Goal: Task Accomplishment & Management: Manage account settings

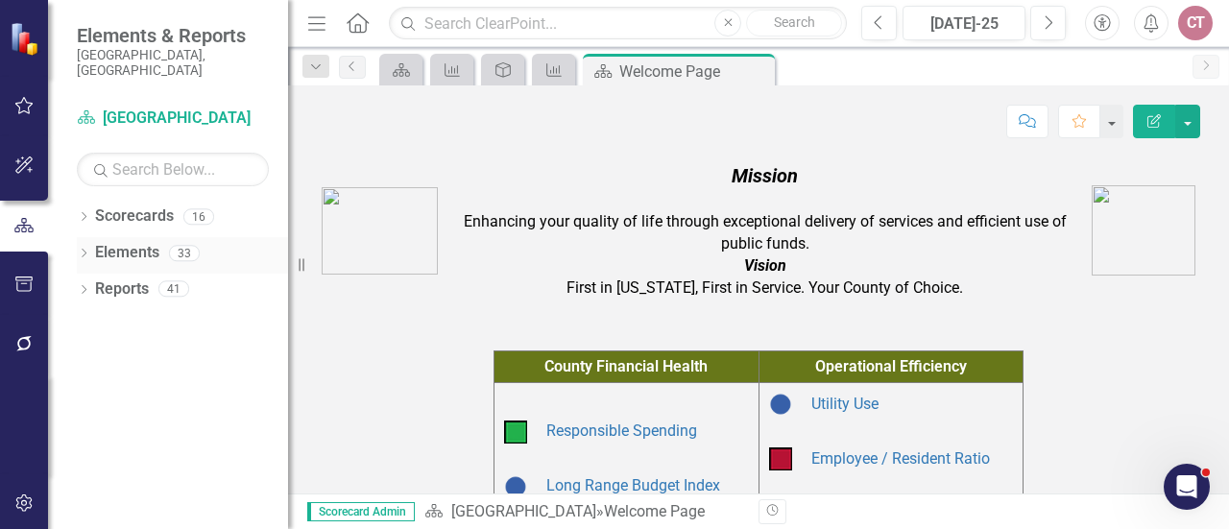
click at [84, 250] on icon "Dropdown" at bounding box center [83, 255] width 13 height 11
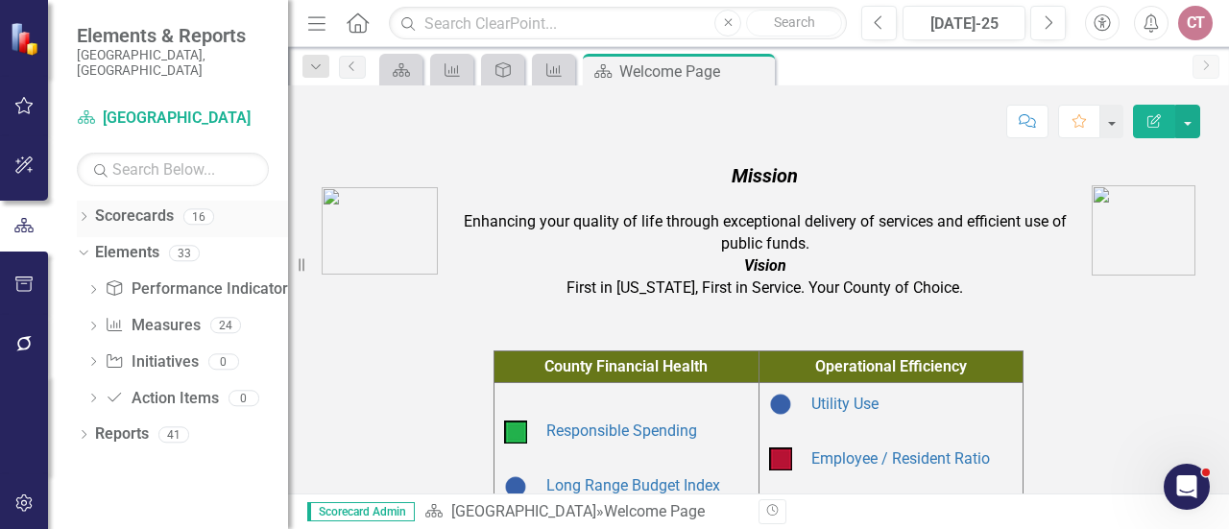
click at [84, 213] on icon "Dropdown" at bounding box center [83, 218] width 13 height 11
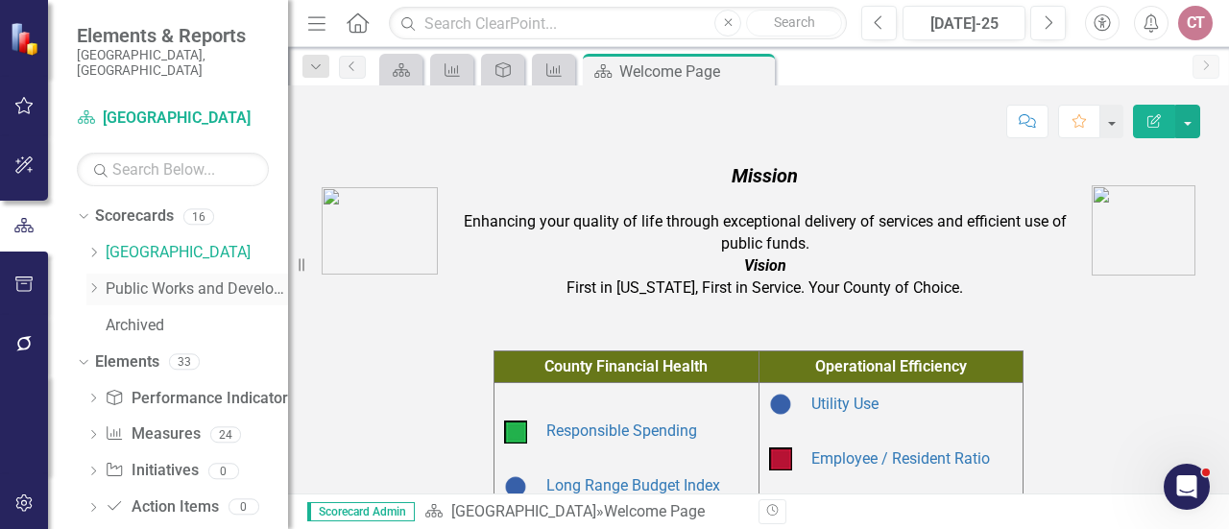
click at [96, 282] on icon "Dropdown" at bounding box center [93, 288] width 14 height 12
click at [159, 352] on link "Building" at bounding box center [206, 362] width 163 height 22
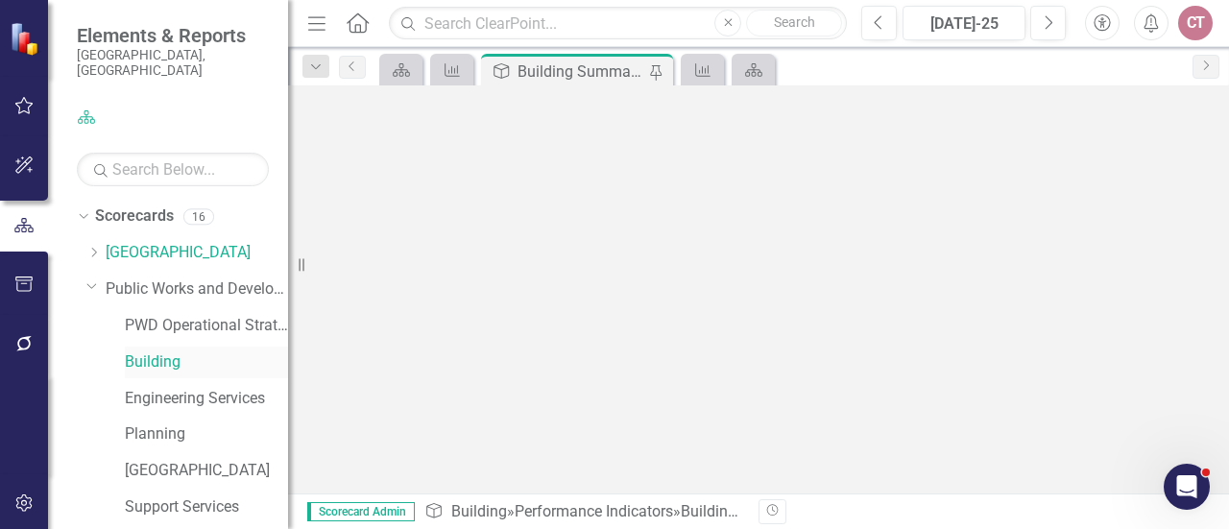
click at [159, 352] on link "Building" at bounding box center [206, 362] width 163 height 22
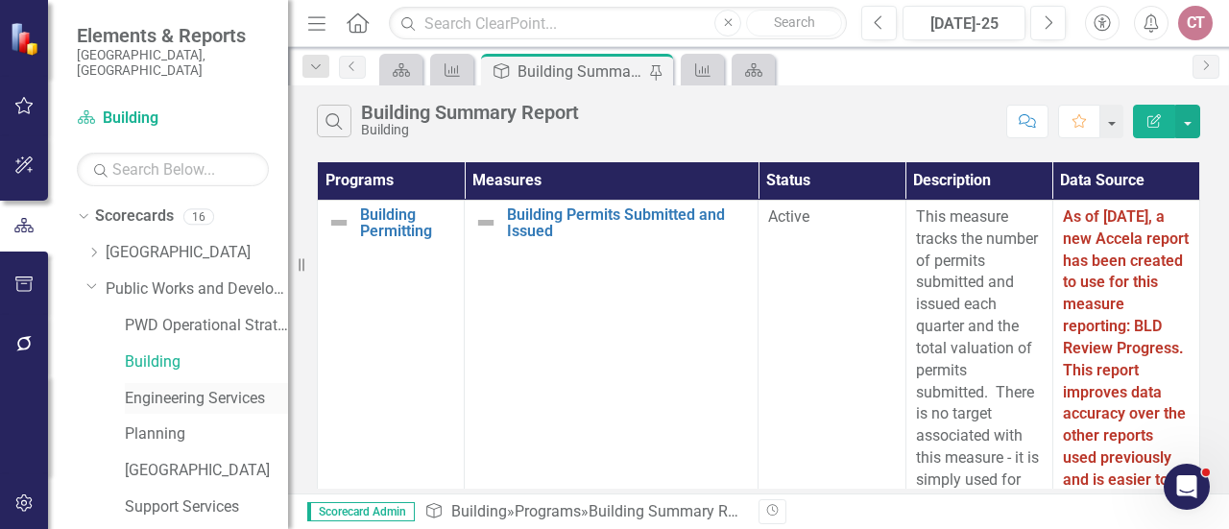
click at [157, 388] on link "Engineering Services" at bounding box center [206, 399] width 163 height 22
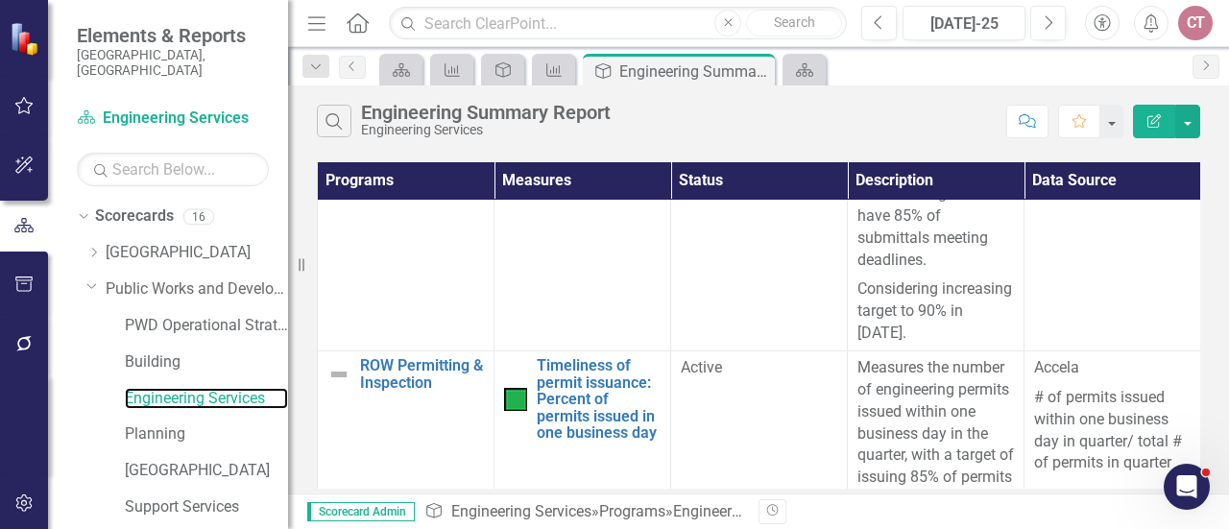
scroll to position [132, 0]
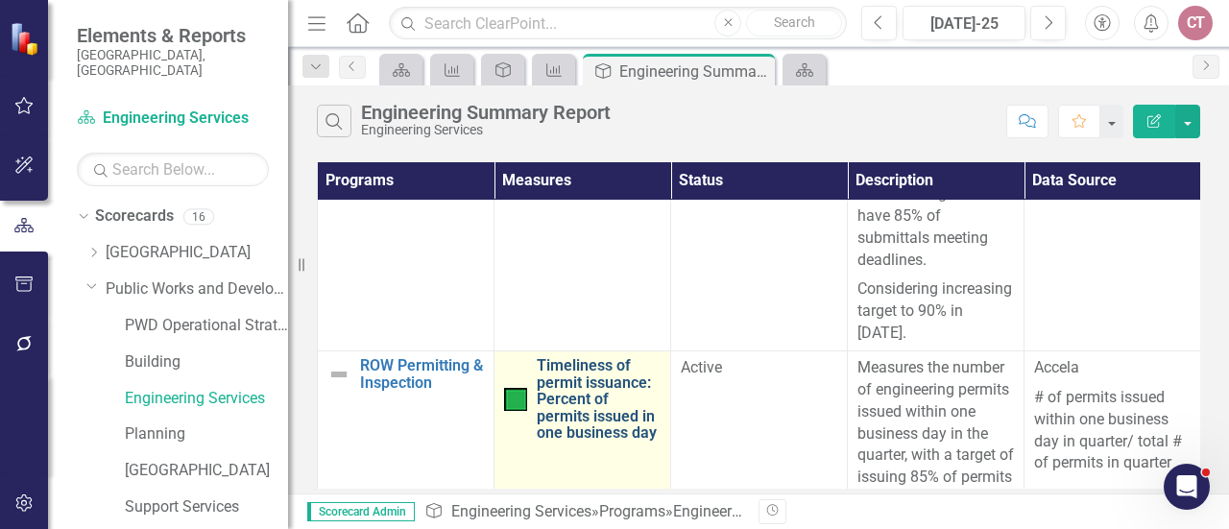
click at [551, 400] on link "Timeliness of permit issuance: Percent of permits issued in one business day" at bounding box center [599, 399] width 124 height 84
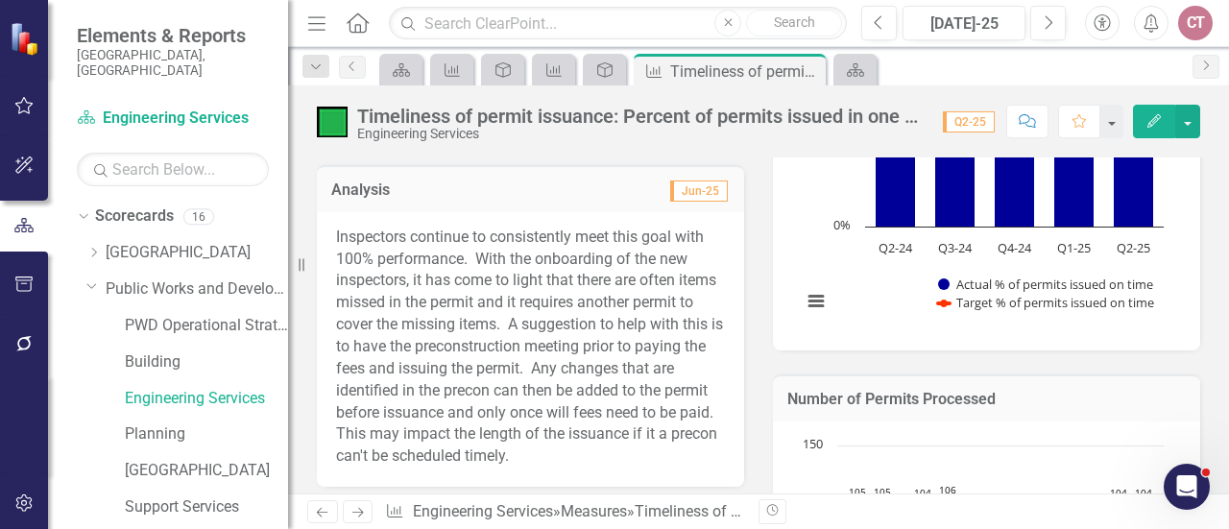
scroll to position [474, 0]
click at [1162, 120] on icon "Edit" at bounding box center [1153, 120] width 17 height 13
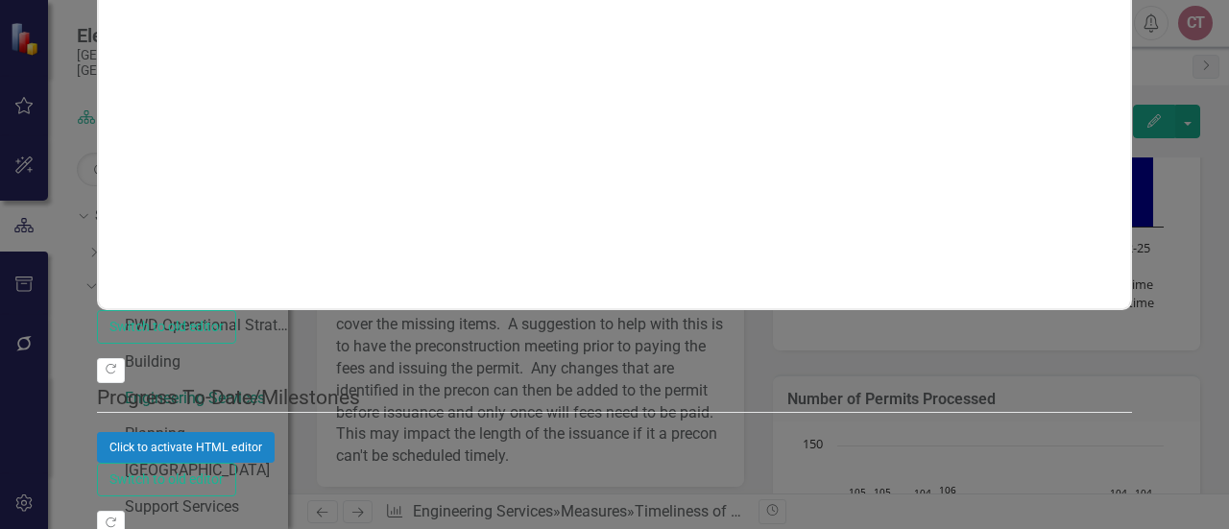
scroll to position [0, 0]
drag, startPoint x: 105, startPoint y: -515, endPoint x: 316, endPoint y: -370, distance: 256.2
copy p "Inspectors continue to consistently meet this goal with 100% performance. With …"
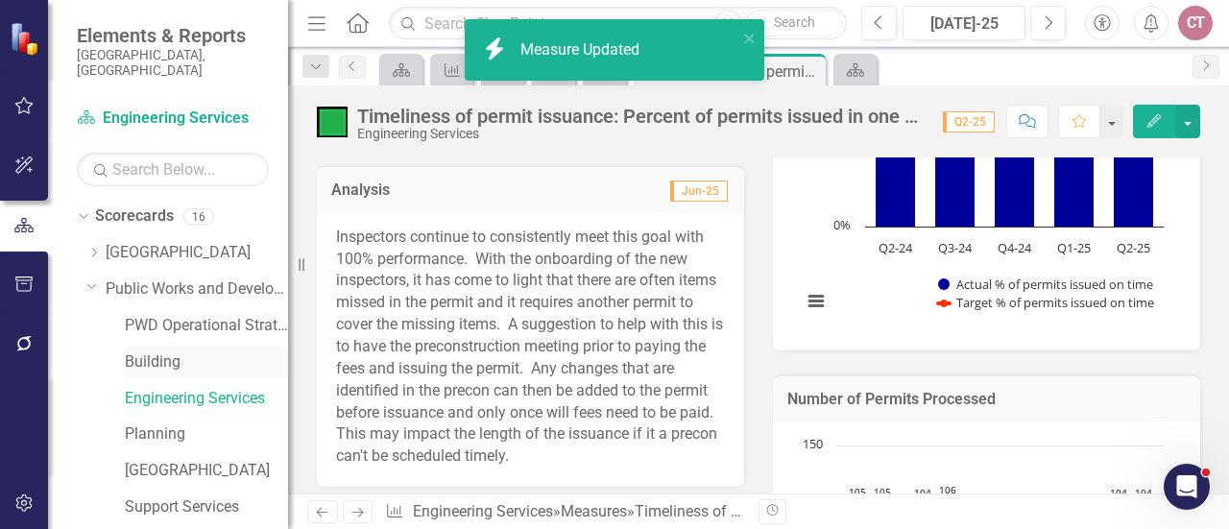
click at [155, 351] on link "Building" at bounding box center [206, 362] width 163 height 22
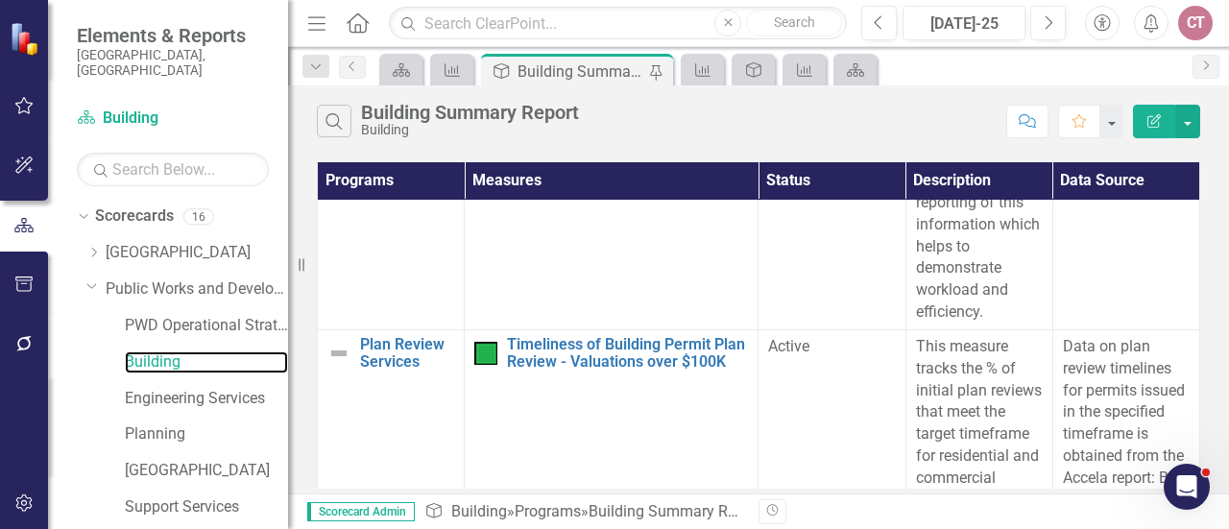
scroll to position [1484, 0]
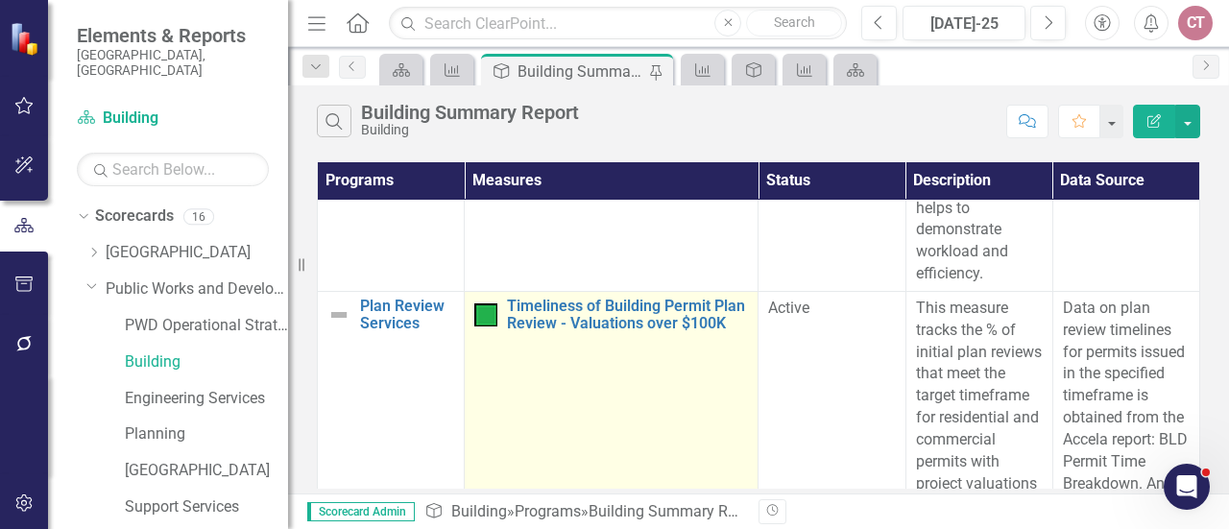
click at [548, 331] on td "Timeliness of Building Permit Plan Review - Valuations over $100K Edit Edit Mea…" at bounding box center [612, 462] width 294 height 342
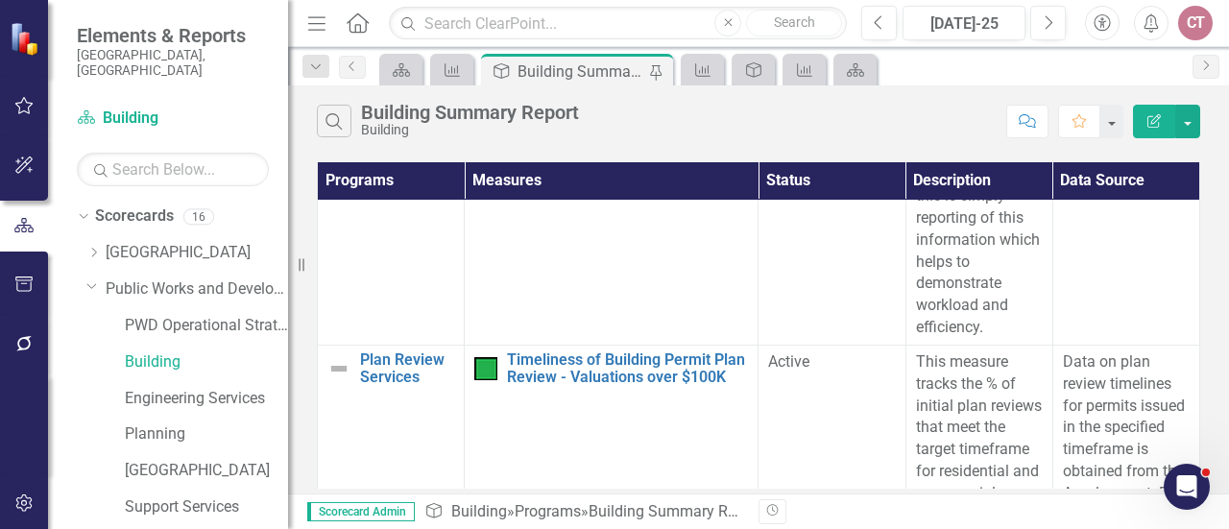
scroll to position [1419, 0]
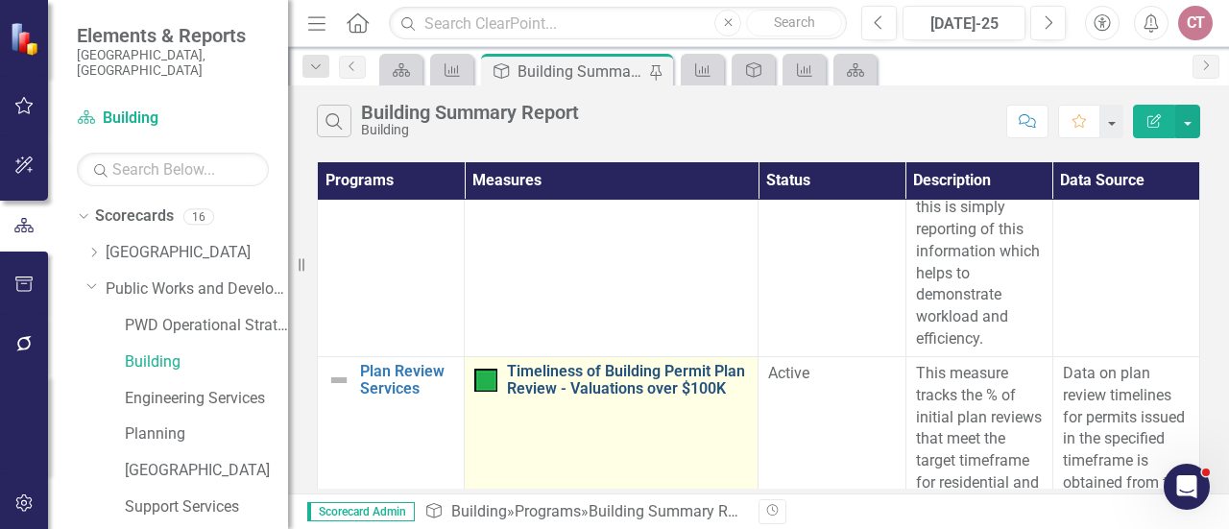
click at [548, 372] on link "Timeliness of Building Permit Plan Review - Valuations over $100K" at bounding box center [627, 380] width 241 height 34
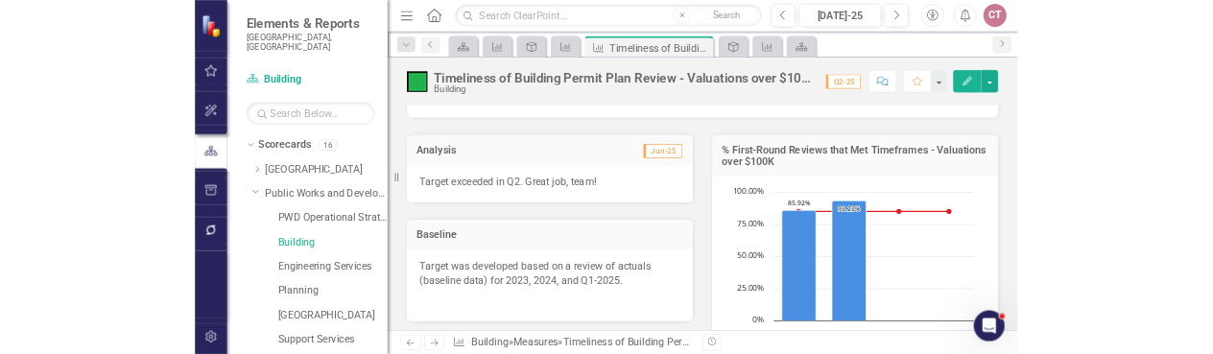
scroll to position [98, 0]
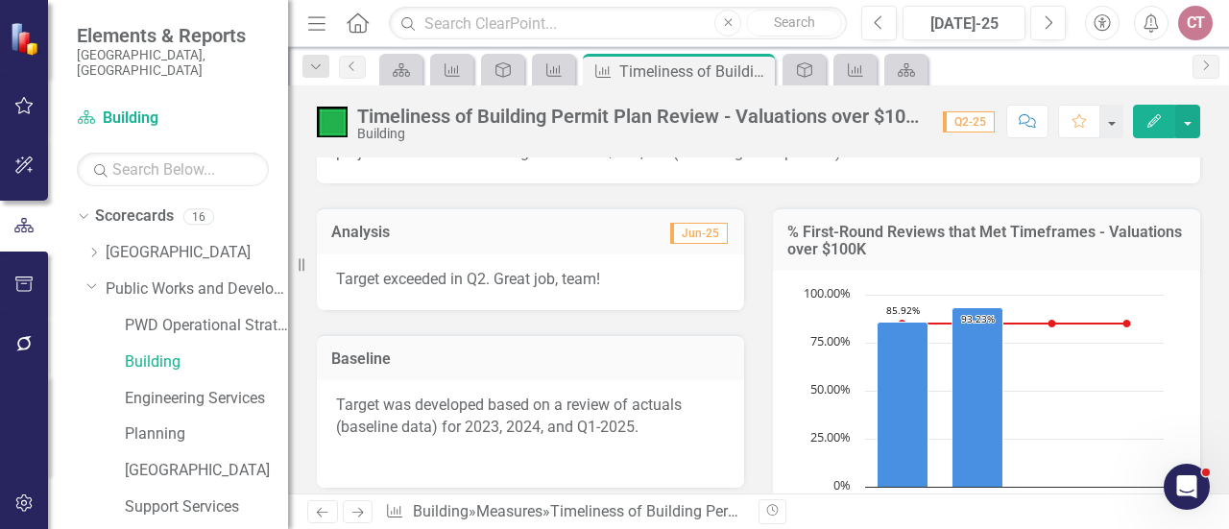
click at [918, 119] on div "Timeliness of Building Permit Plan Review - Valuations over $100K" at bounding box center [640, 116] width 566 height 21
click at [745, 114] on div "Timeliness of Building Permit Plan Review - Valuations over $100K" at bounding box center [640, 116] width 566 height 21
click at [911, 120] on div "Timeliness of Building Permit Plan Review - Valuations over $100K" at bounding box center [640, 116] width 566 height 21
click at [916, 122] on div "Timeliness of Building Permit Plan Review - Valuations over $100K" at bounding box center [640, 116] width 566 height 21
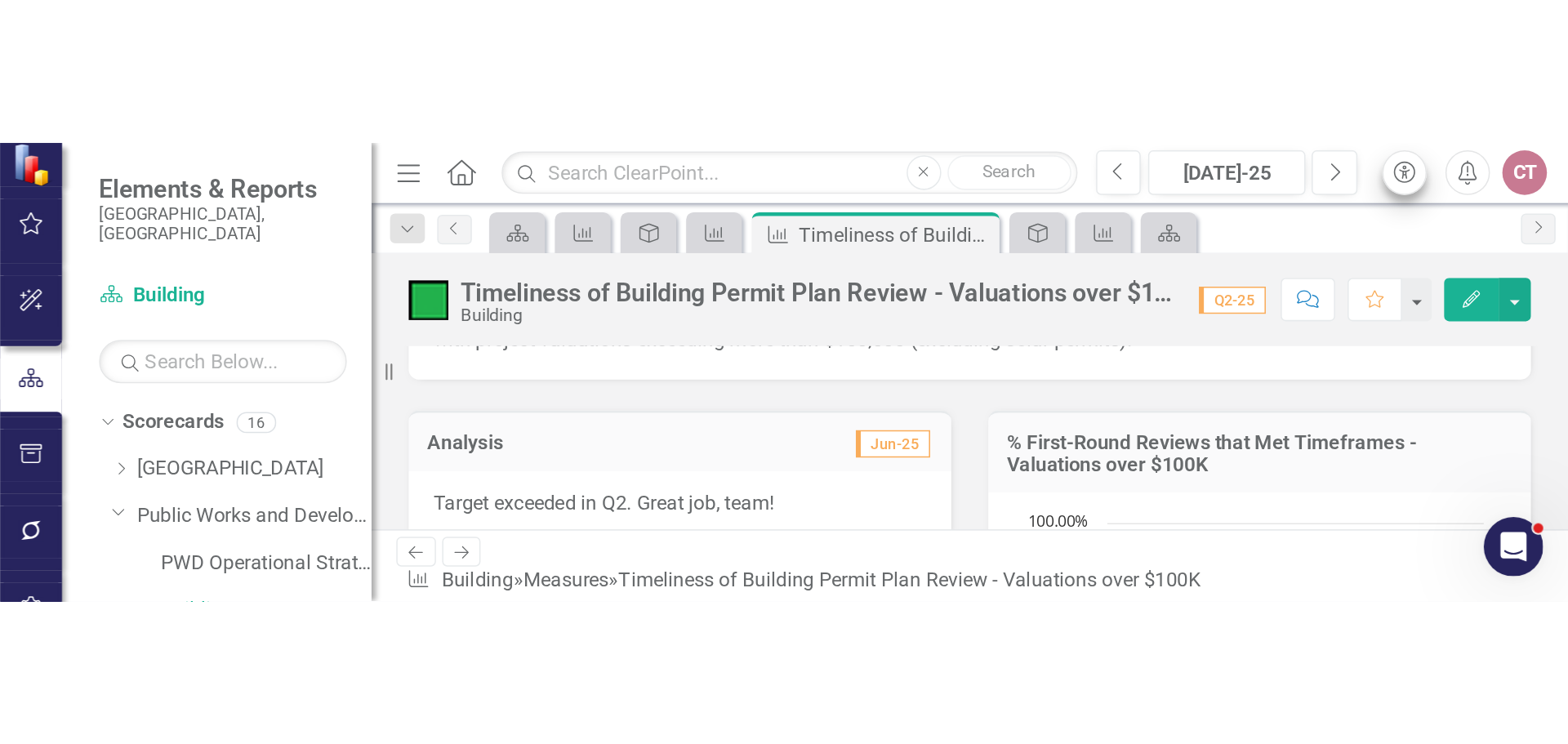
scroll to position [84, 0]
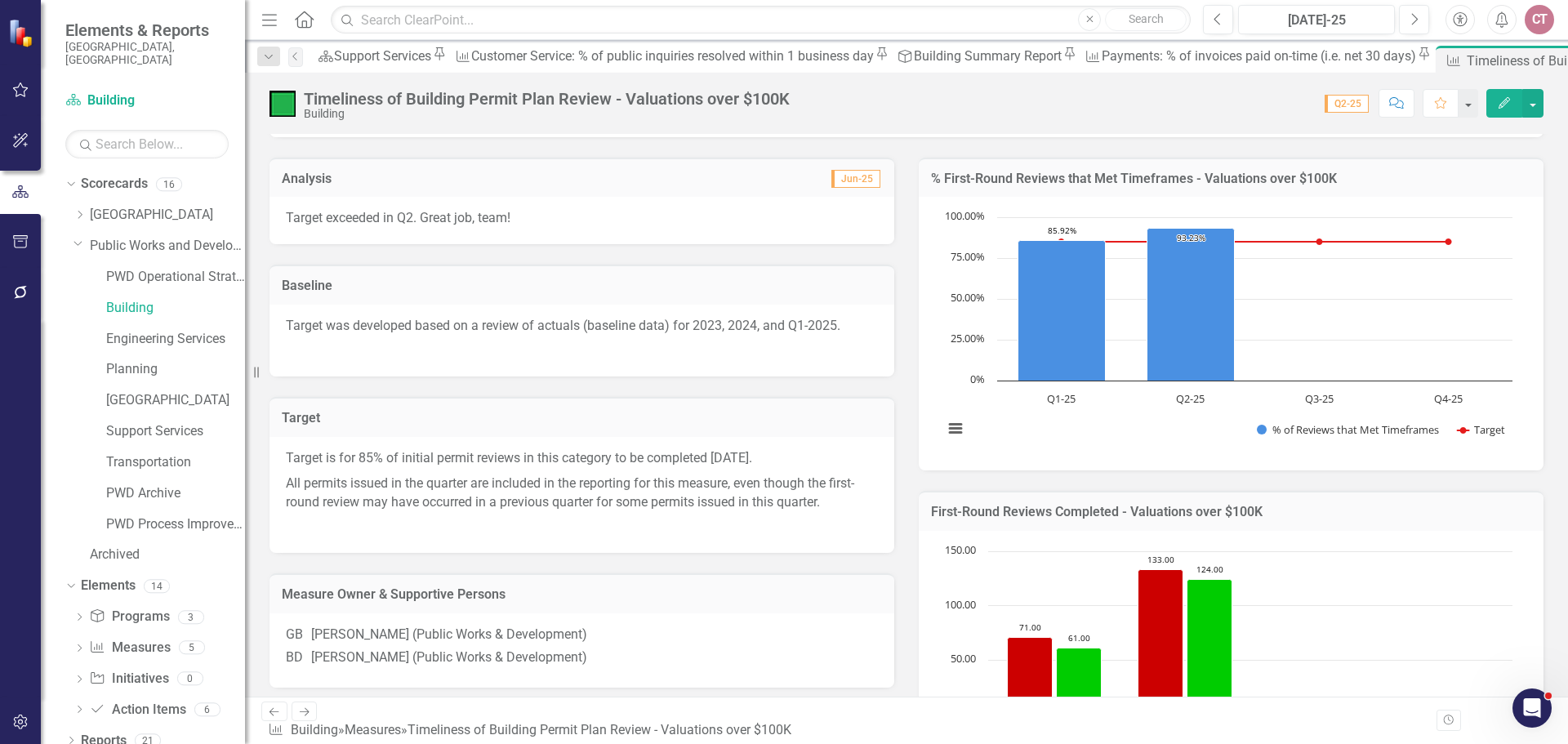
click at [1045, 107] on icon "Edit" at bounding box center [1504, 102] width 14 height 11
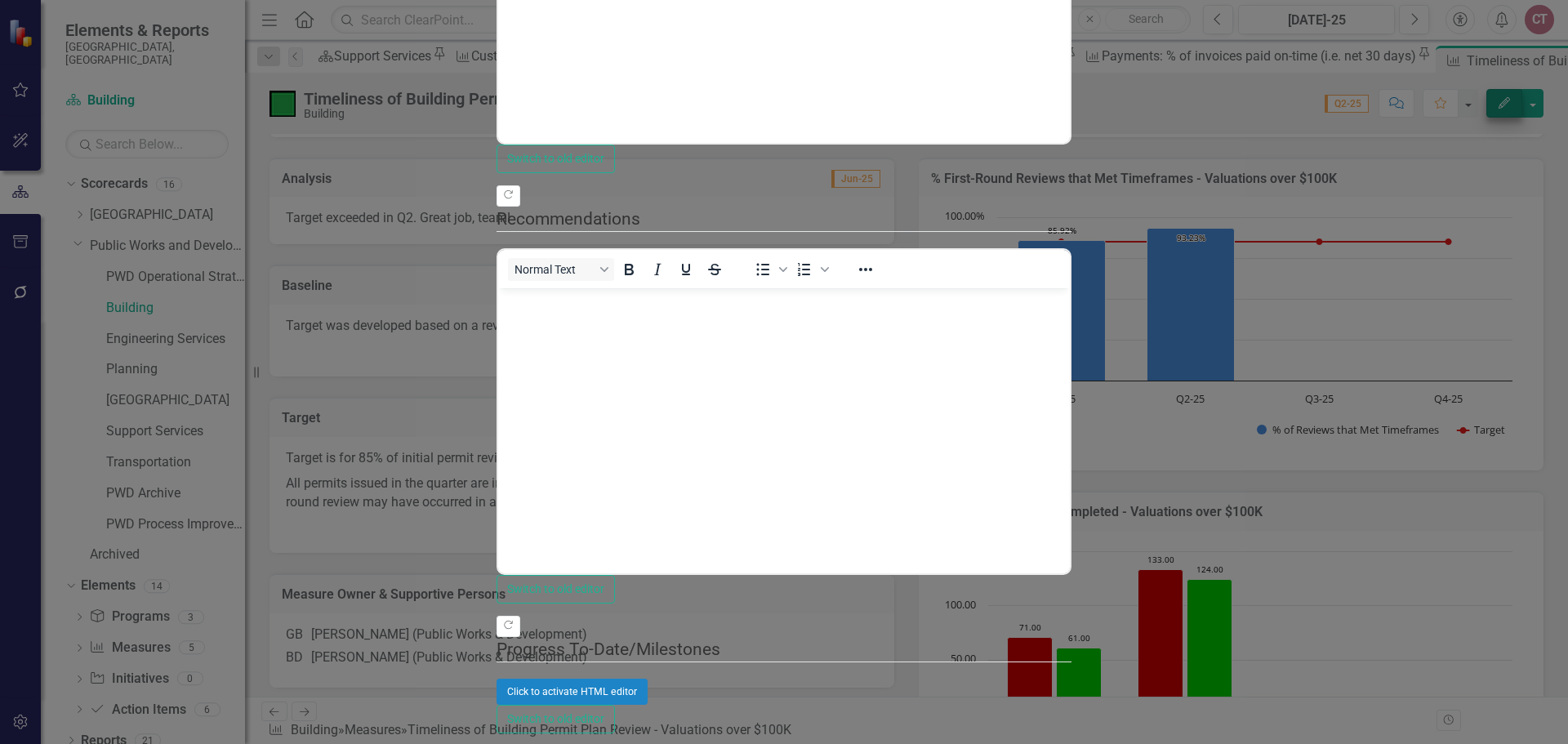
scroll to position [0, 0]
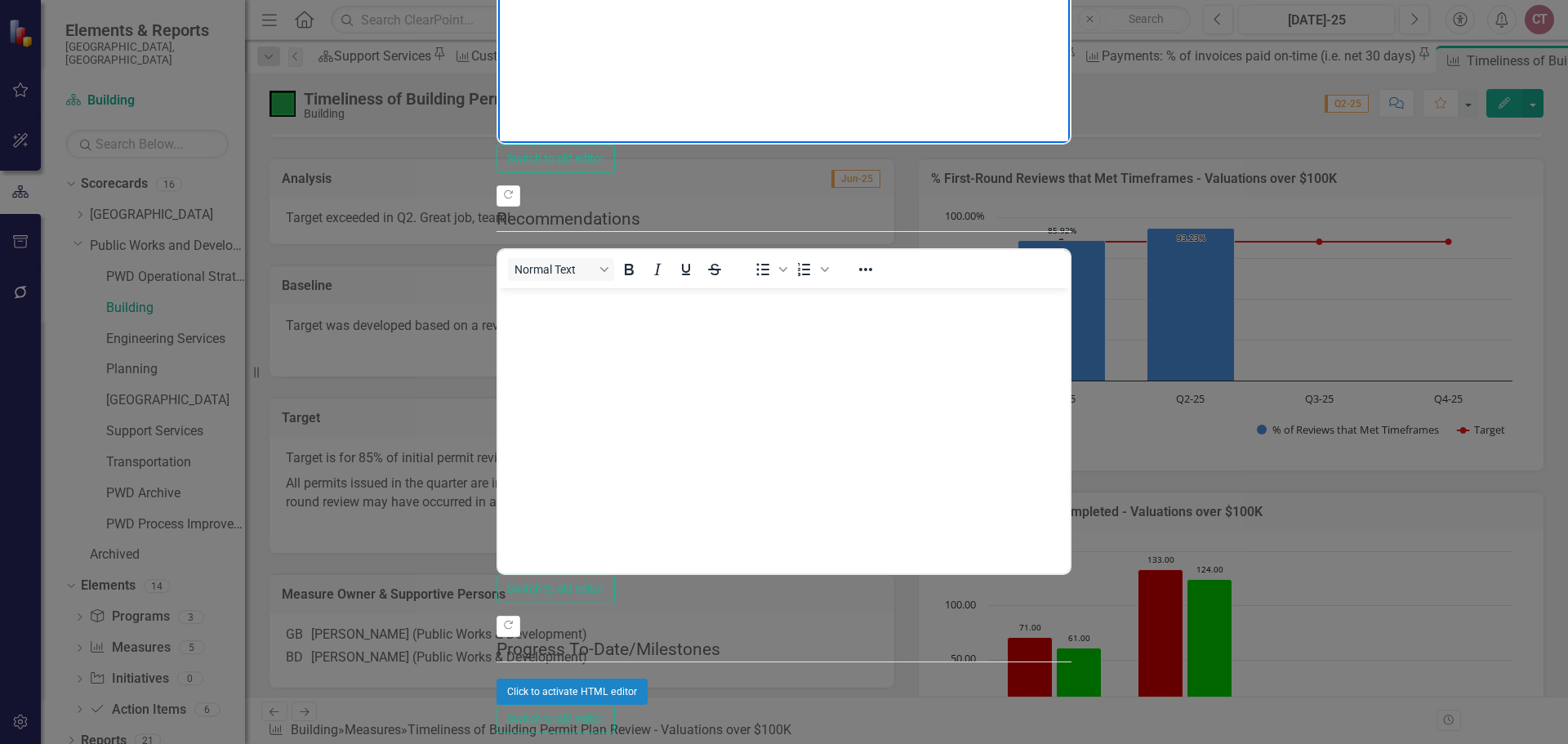
drag, startPoint x: 738, startPoint y: -130, endPoint x: 502, endPoint y: -133, distance: 236.0
copy p "Target exceeded in Q2. Great job, team!"
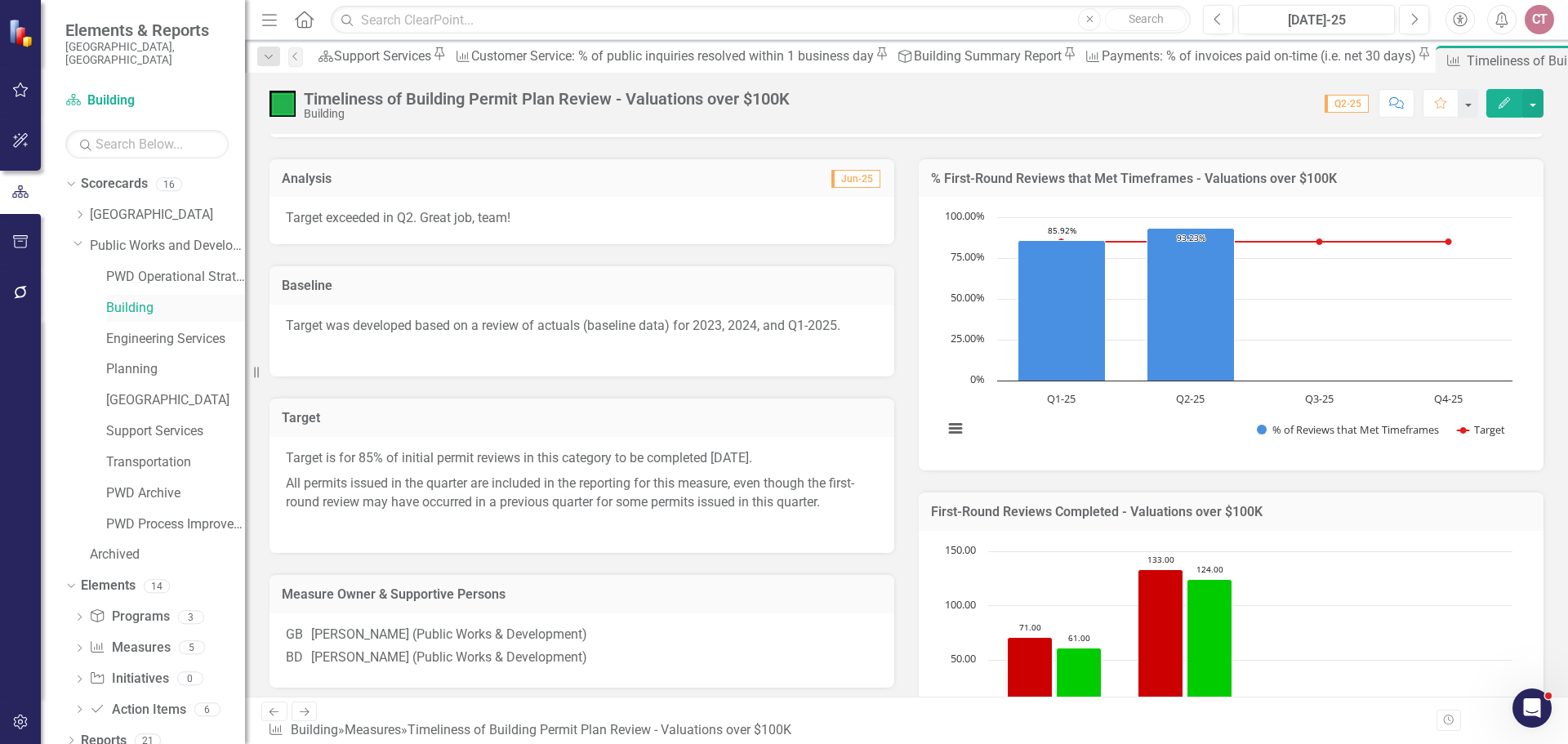
click at [135, 298] on link "Building" at bounding box center [175, 308] width 139 height 19
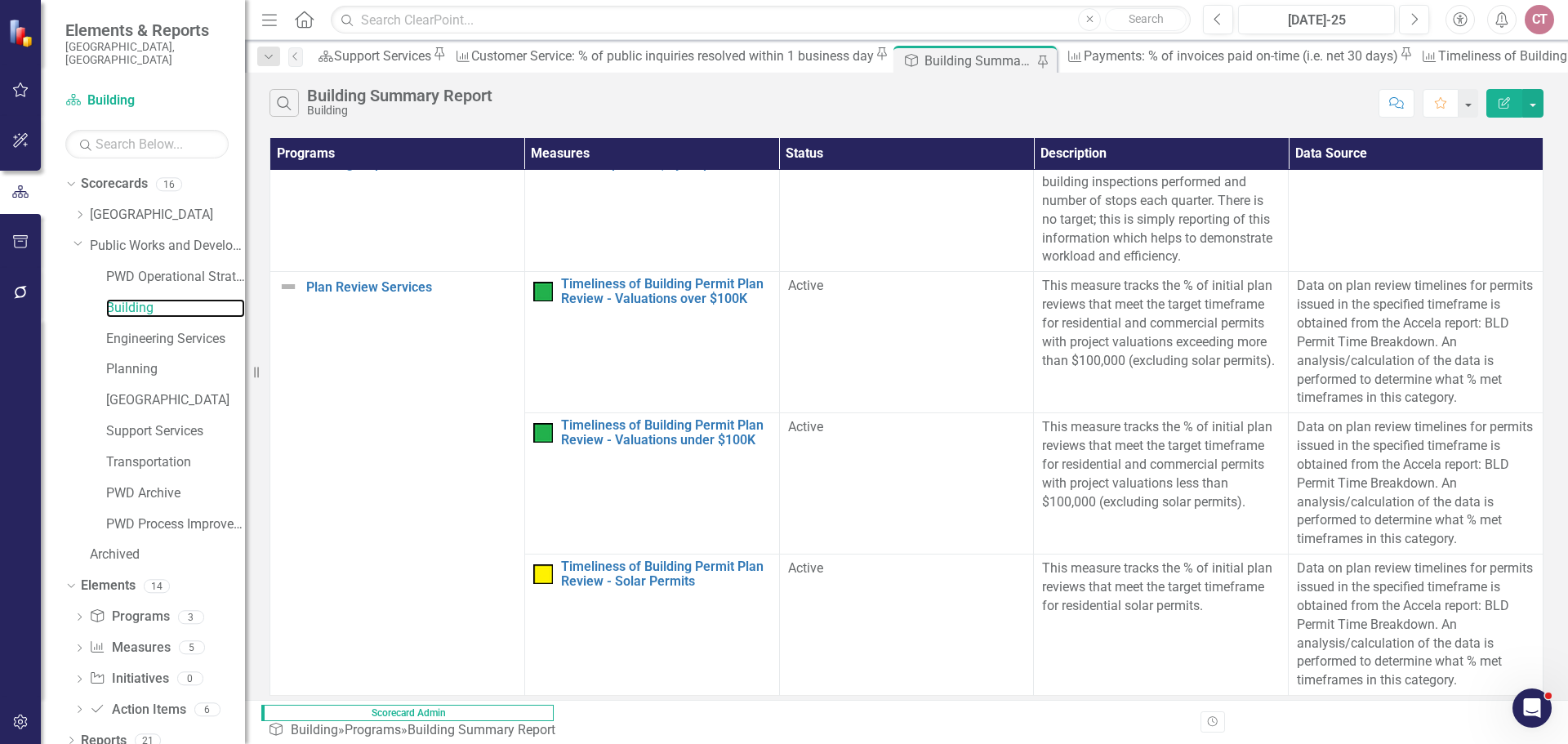
scroll to position [714, 0]
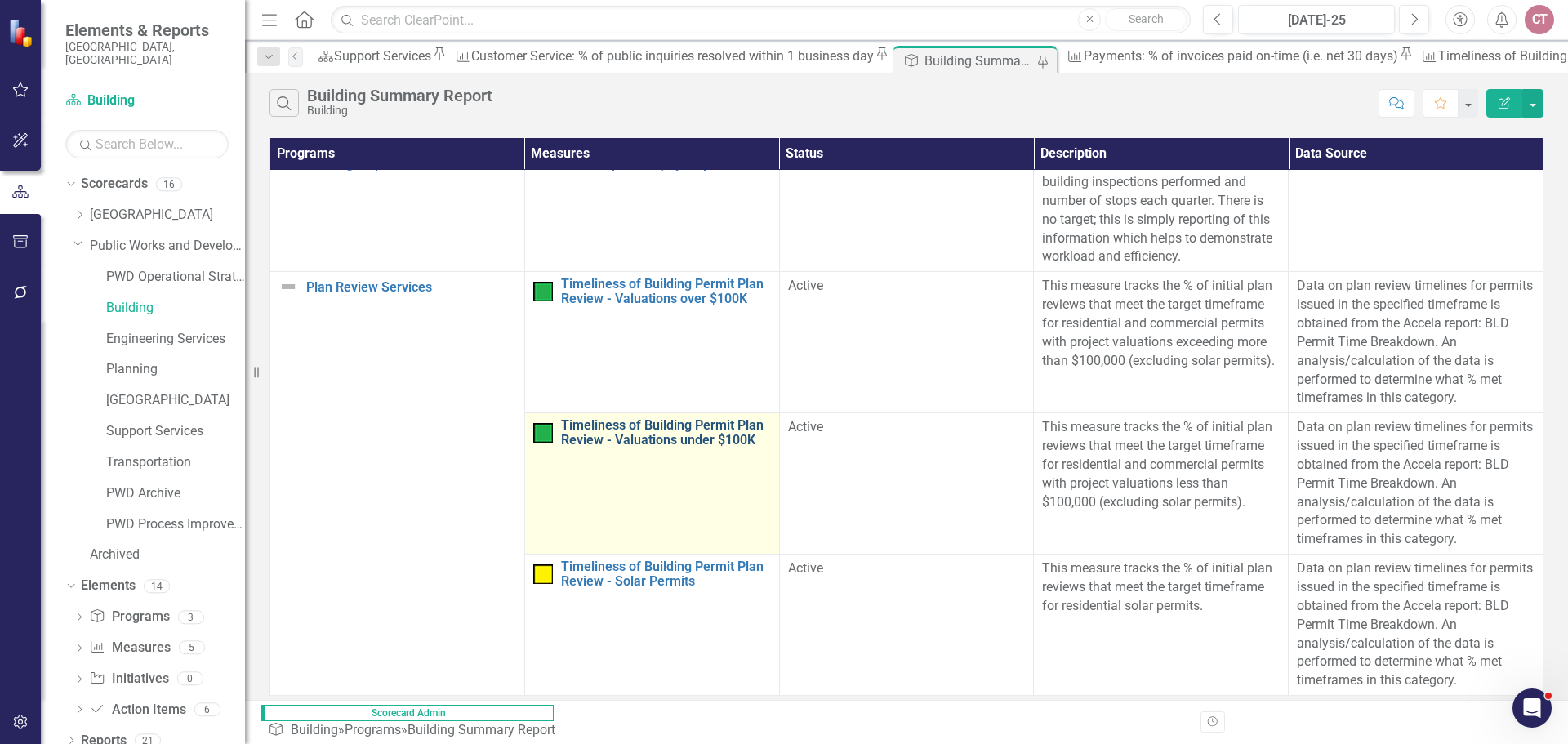
click at [562, 418] on link "Timeliness of Building Permit Plan Review - Valuations under $100K" at bounding box center [666, 433] width 210 height 29
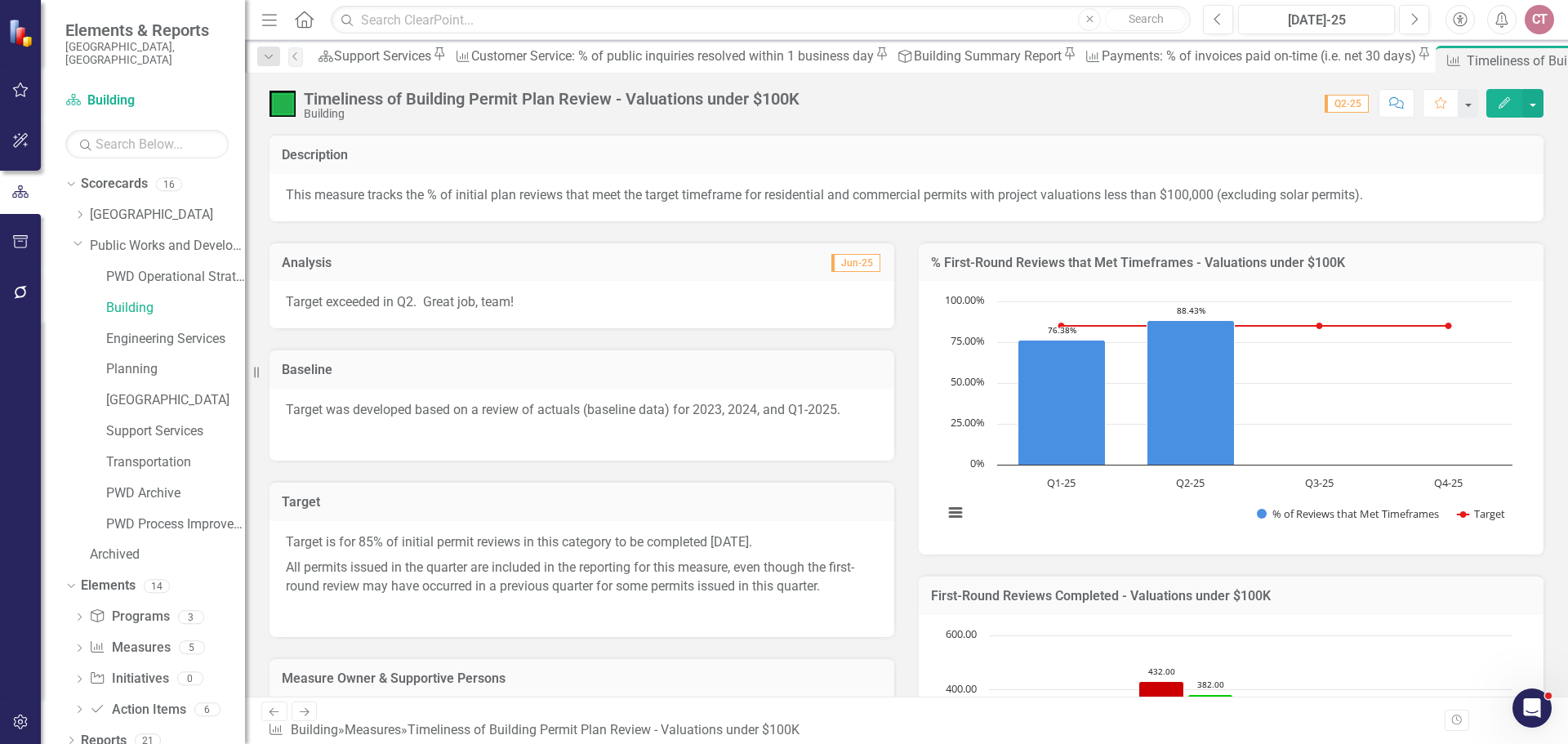
click at [544, 229] on div "Analysis Jun-25 Target exceeded in Q2. Great job, team!" at bounding box center [581, 275] width 649 height 108
click at [1045, 99] on button "Edit" at bounding box center [1504, 104] width 36 height 29
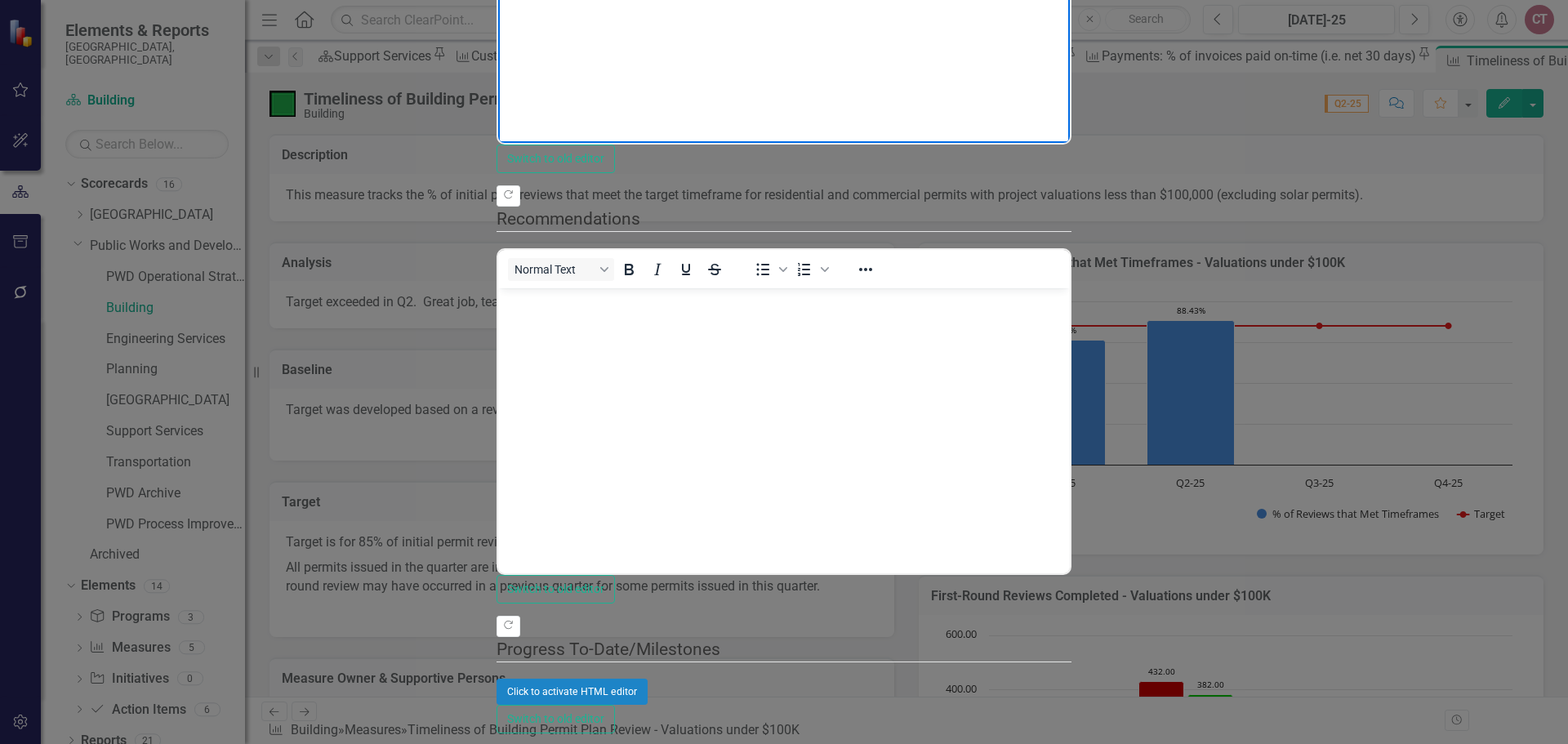
drag, startPoint x: 755, startPoint y: -130, endPoint x: 499, endPoint y: -133, distance: 256.0
copy p "Target exceeded in Q2. Great job, team!"
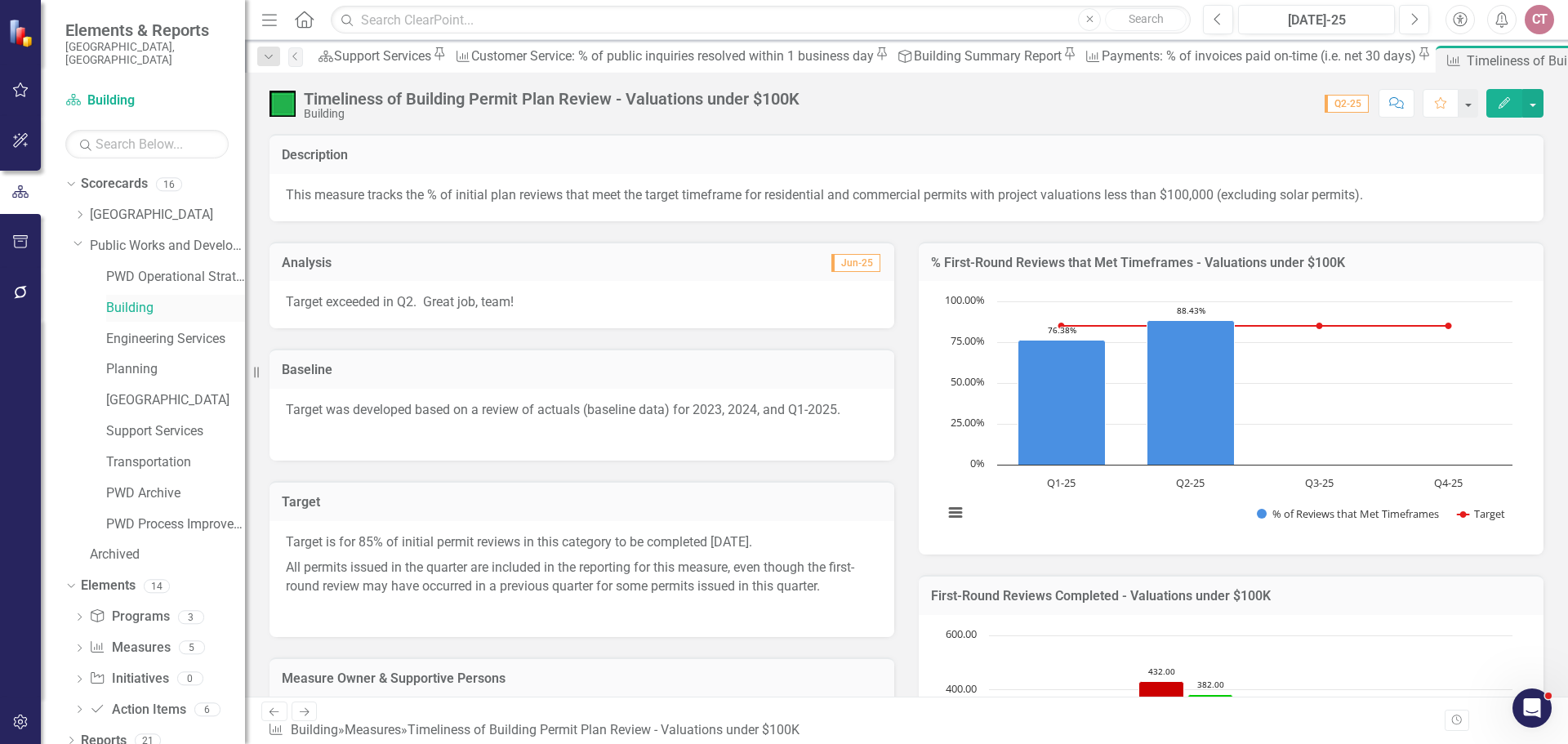
click at [147, 298] on link "Building" at bounding box center [175, 308] width 139 height 19
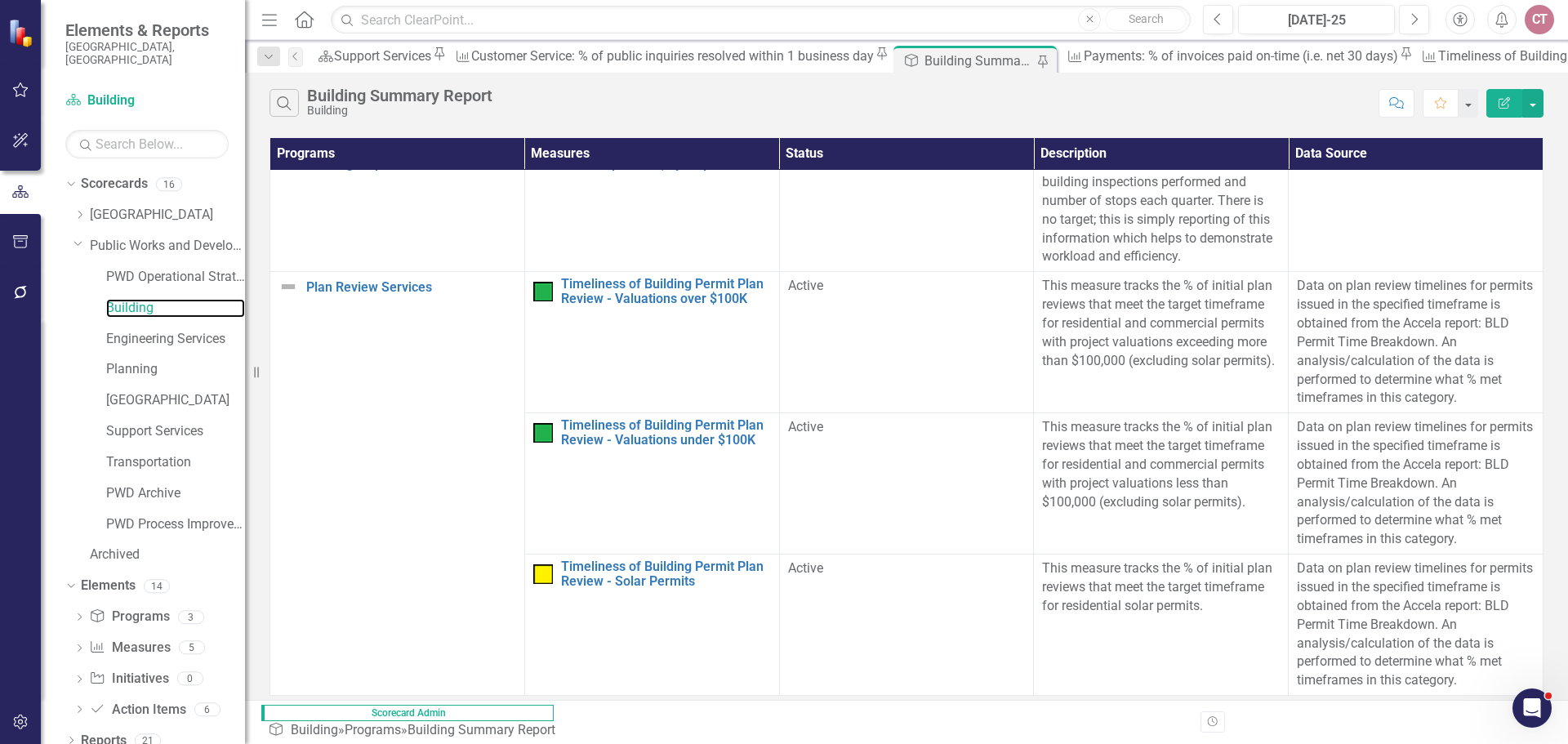
scroll to position [714, 0]
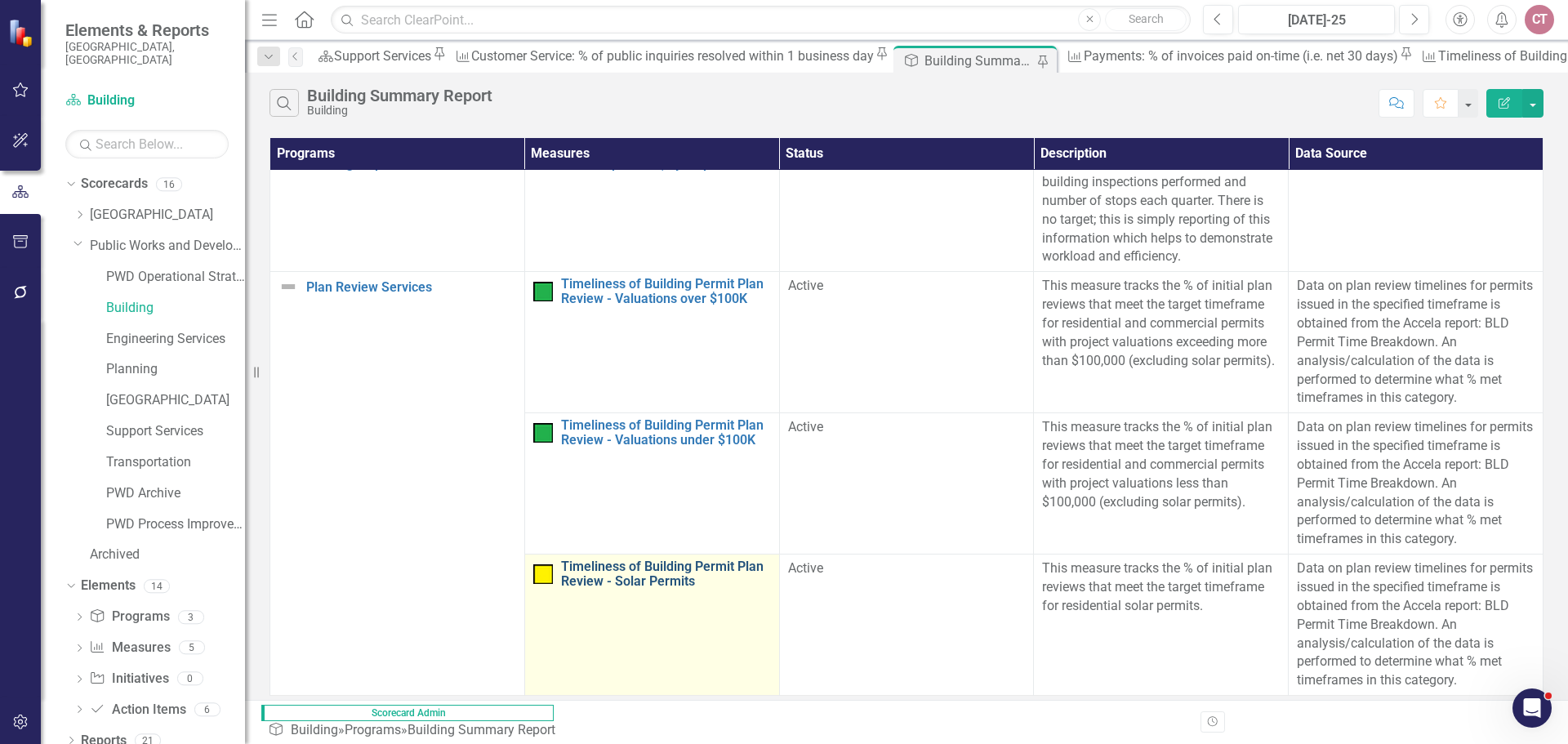
click at [732, 449] on link "Timeliness of Building Permit Plan Review - Solar Permits" at bounding box center [666, 574] width 210 height 29
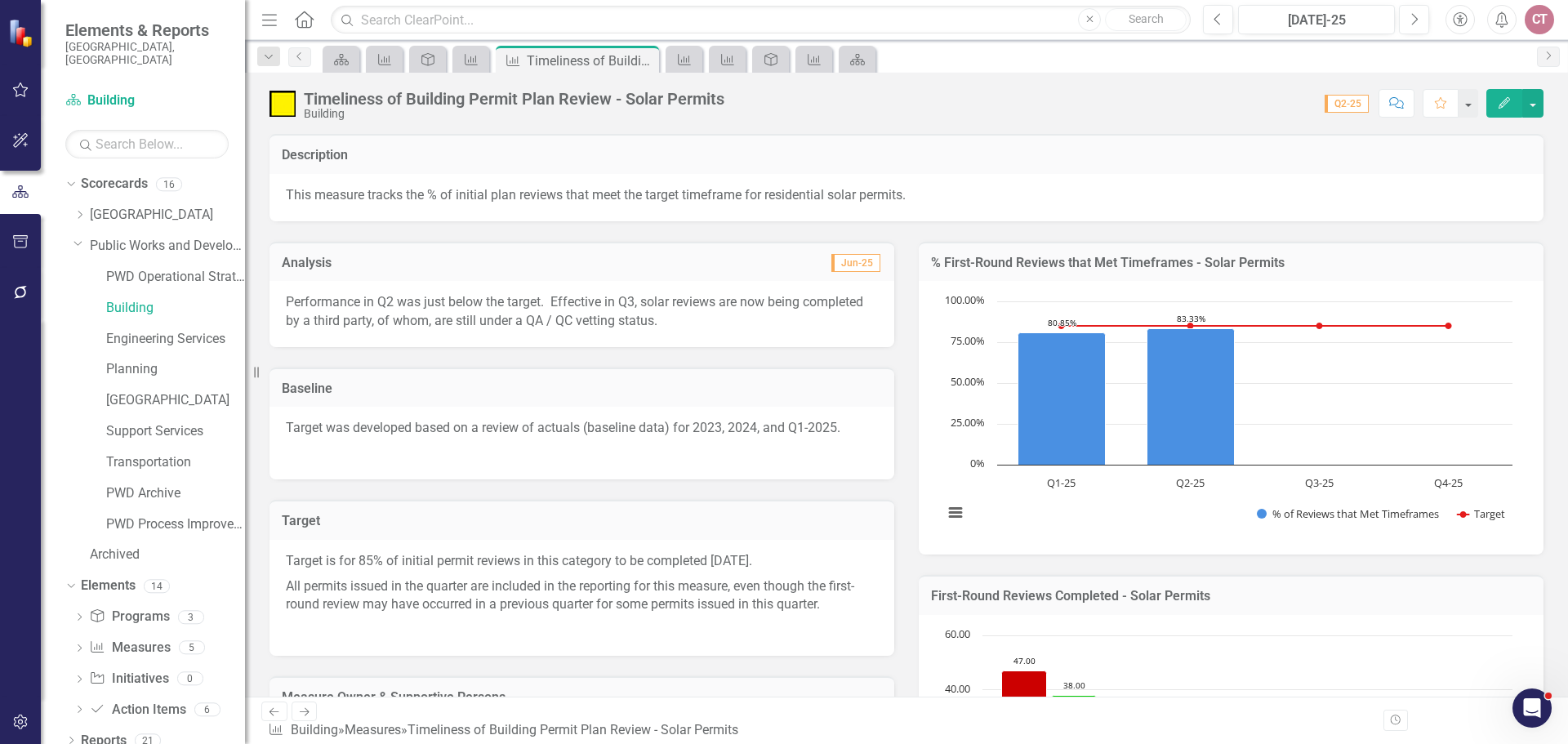
click at [1045, 103] on icon "Edit" at bounding box center [1504, 102] width 14 height 11
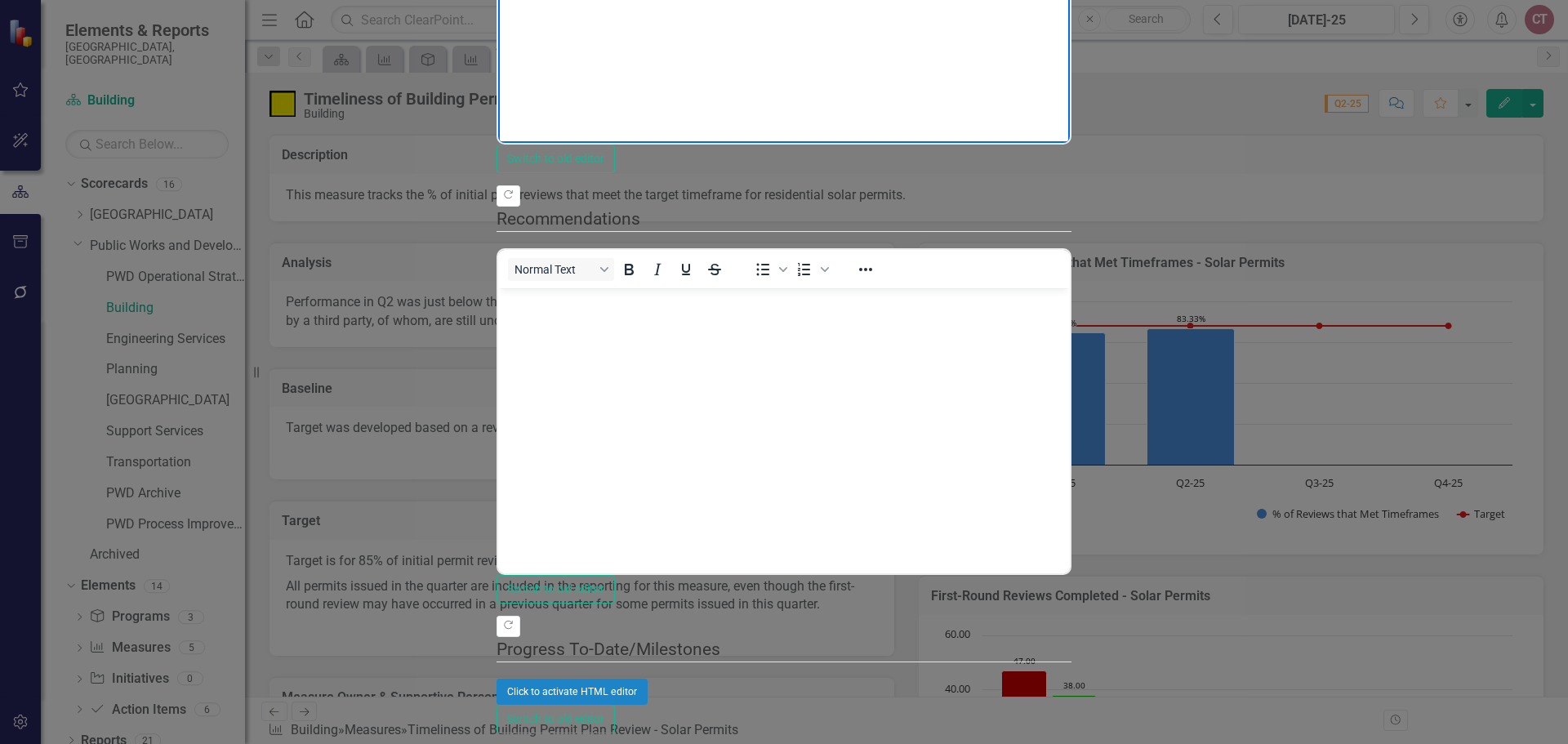
drag, startPoint x: 499, startPoint y: -129, endPoint x: 1574, endPoint y: -205, distance: 1077.7
copy p "Performance in Q2 was just below the target. Effective in Q3, solar reviews are…"
